Goal: Check status

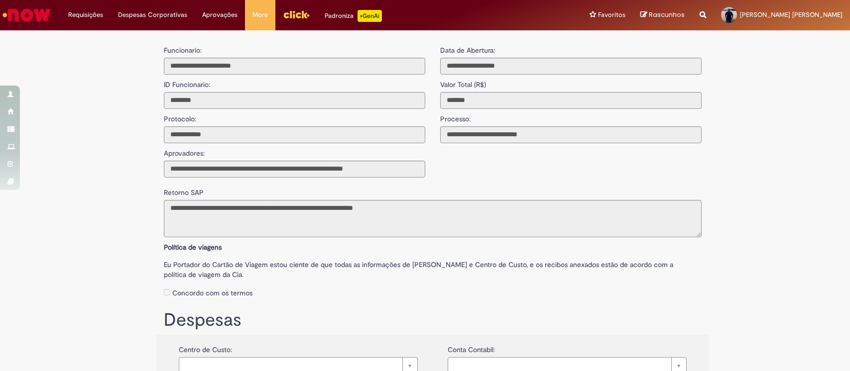
select select "*"
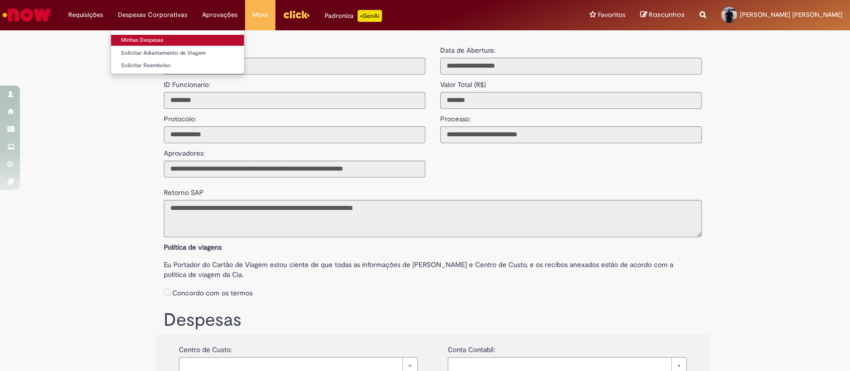
click at [139, 39] on link "Minhas Despesas" at bounding box center [177, 40] width 133 height 11
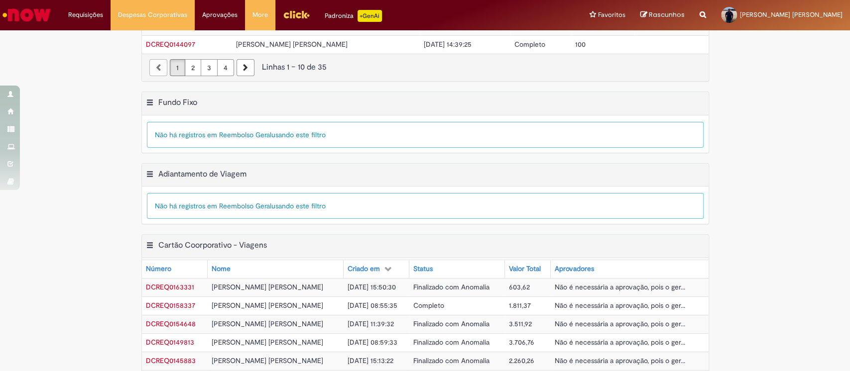
scroll to position [265, 0]
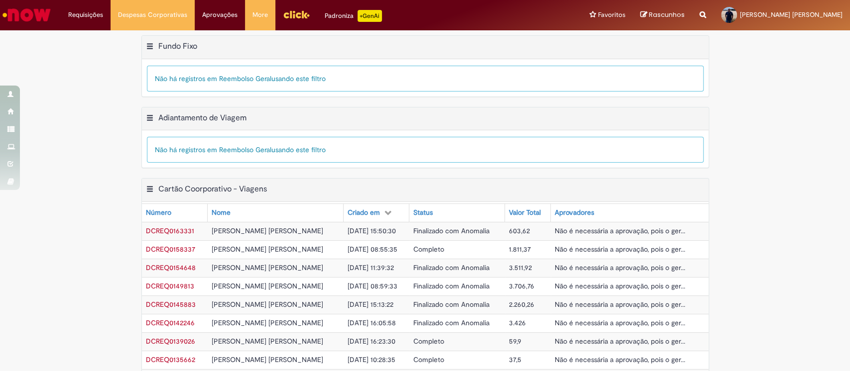
click at [416, 236] on td "Finalizado com Anomalia" at bounding box center [457, 231] width 96 height 18
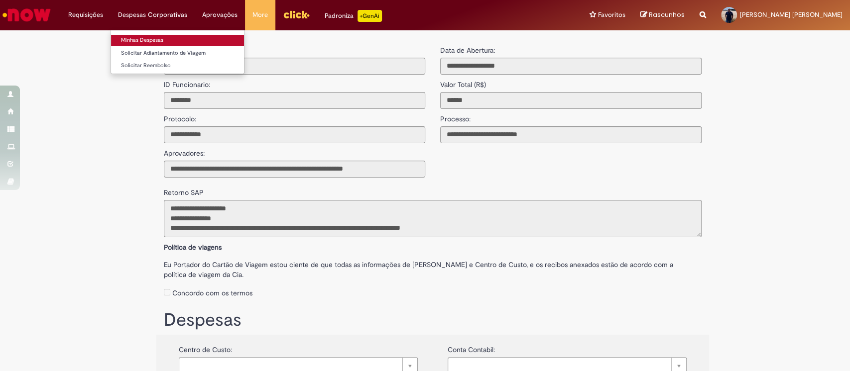
drag, startPoint x: 155, startPoint y: 35, endPoint x: 163, endPoint y: 43, distance: 11.6
click at [154, 36] on link "Minhas Despesas" at bounding box center [177, 40] width 133 height 11
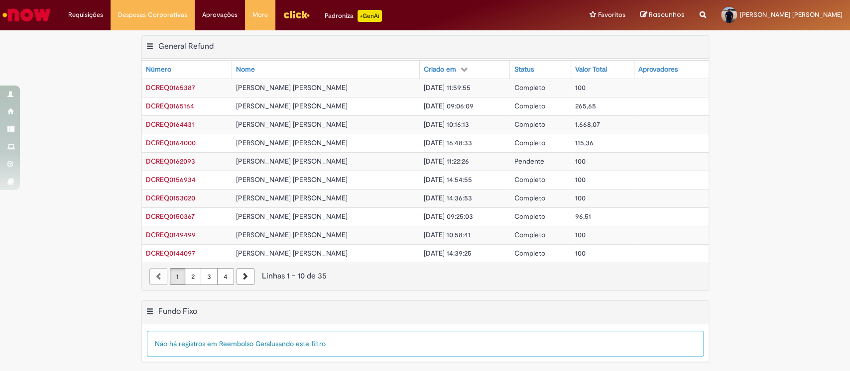
drag, startPoint x: 518, startPoint y: 106, endPoint x: 597, endPoint y: 140, distance: 86.3
click at [518, 106] on span "Completo" at bounding box center [529, 106] width 31 height 9
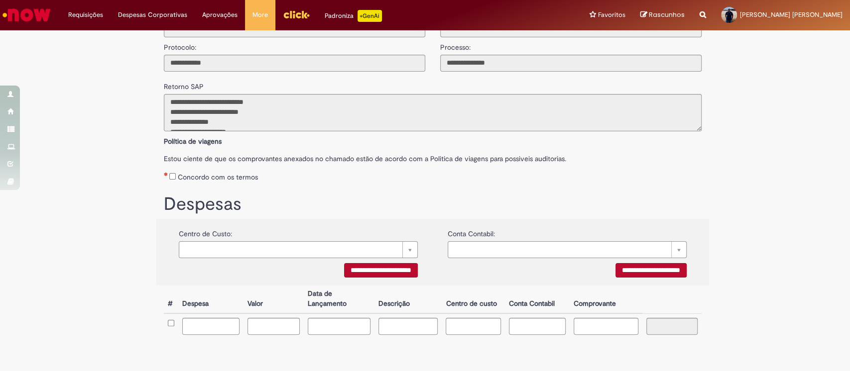
scroll to position [101, 0]
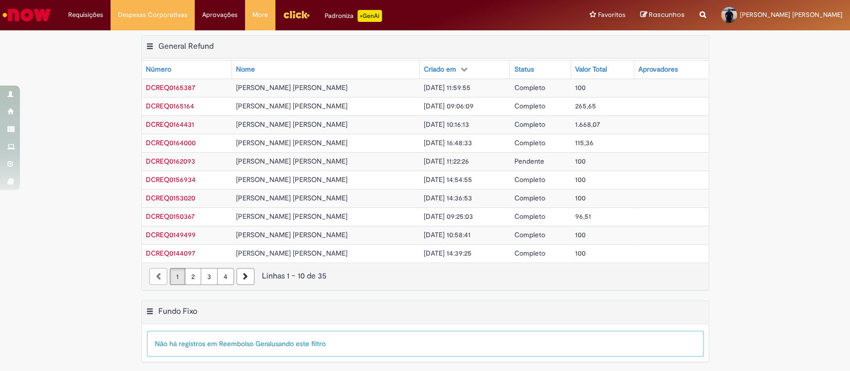
click at [575, 121] on span "1.668,07" at bounding box center [587, 124] width 25 height 9
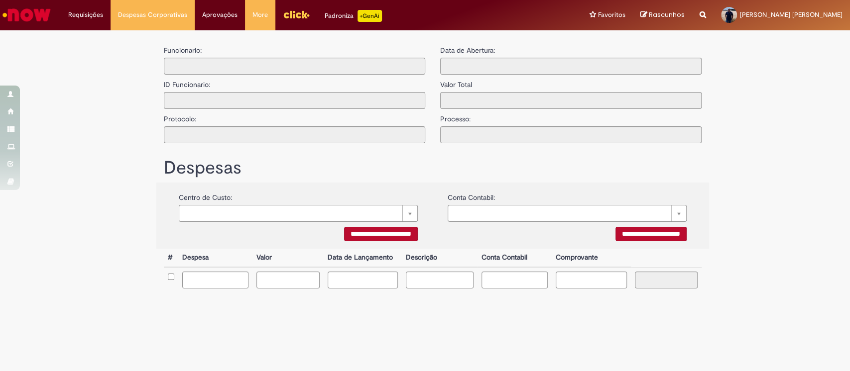
type input "**********"
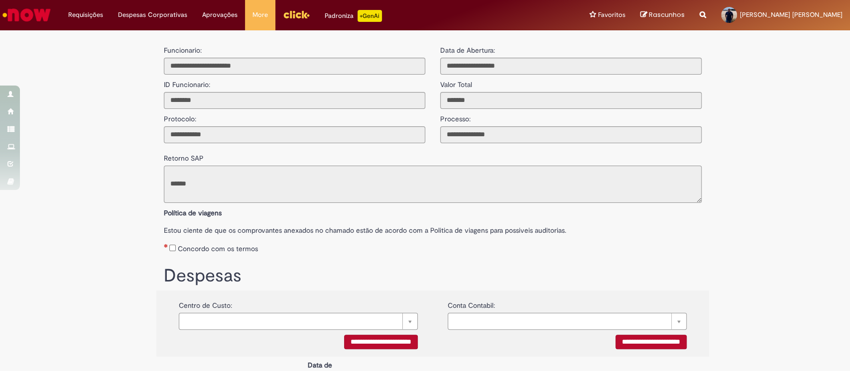
type textarea "**********"
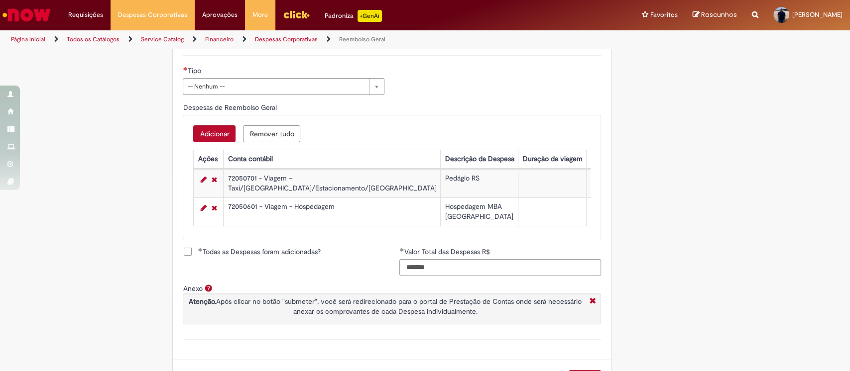
scroll to position [0, 483]
